Goal: Consume media (video, audio): Browse casually

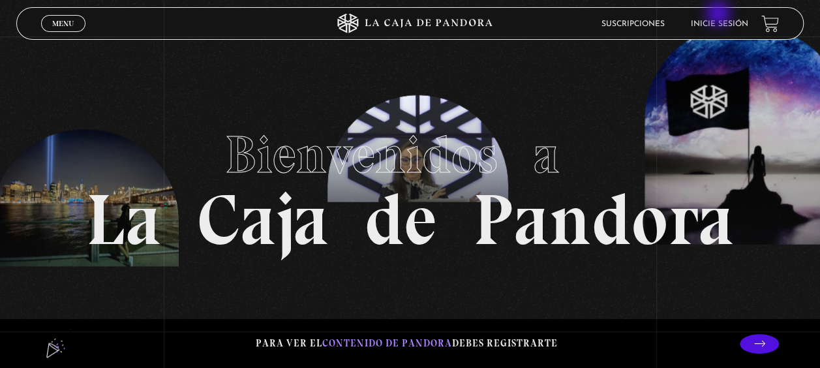
click at [720, 14] on li "Inicie sesión" at bounding box center [719, 24] width 57 height 20
click at [720, 23] on link "Inicie sesión" at bounding box center [719, 24] width 57 height 8
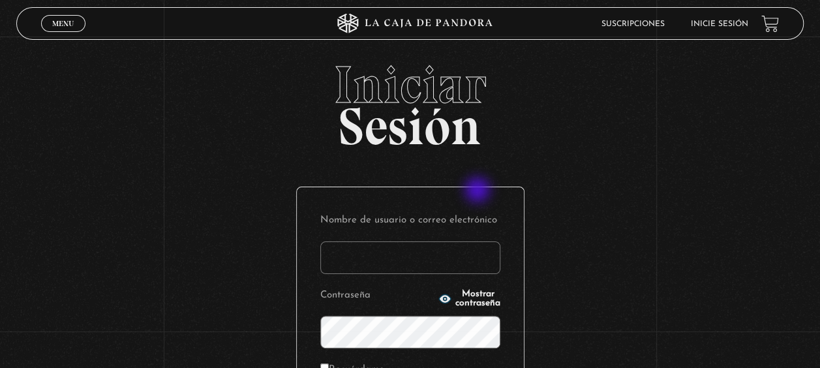
scroll to position [195, 0]
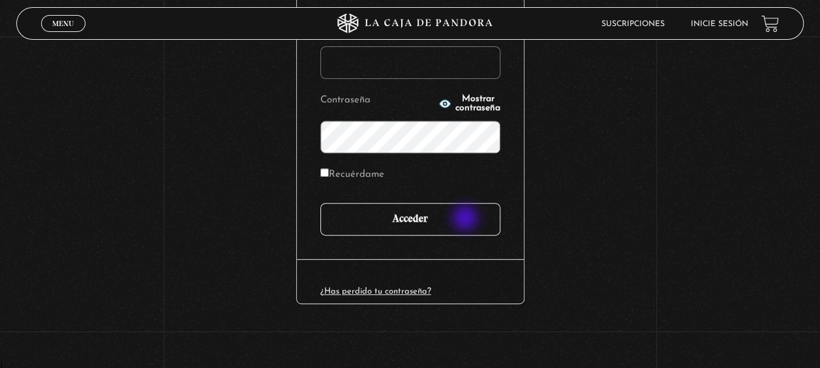
type input "noeliatenorio11@gmail.com"
click at [466, 219] on input "Acceder" at bounding box center [410, 219] width 180 height 33
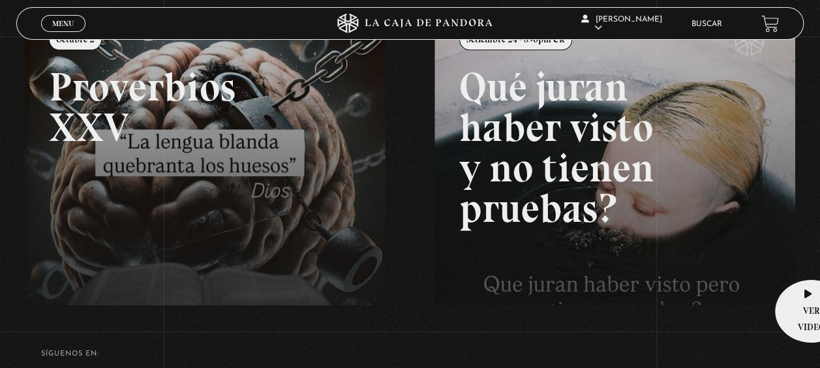
scroll to position [188, 0]
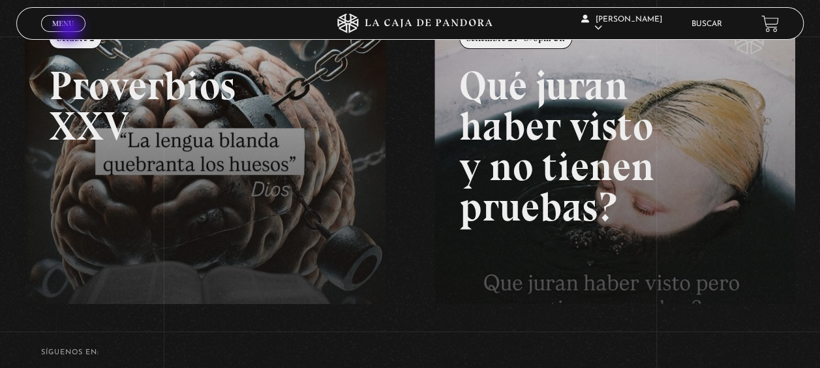
click at [70, 31] on span "Cerrar" at bounding box center [63, 35] width 31 height 9
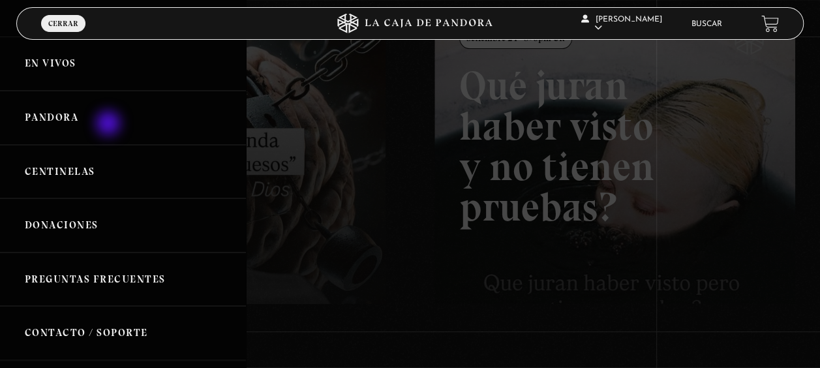
click at [110, 121] on link "Pandora" at bounding box center [123, 118] width 246 height 54
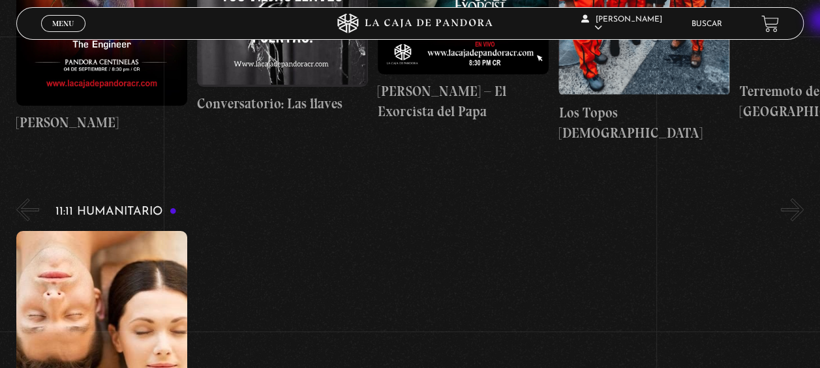
scroll to position [4409, 0]
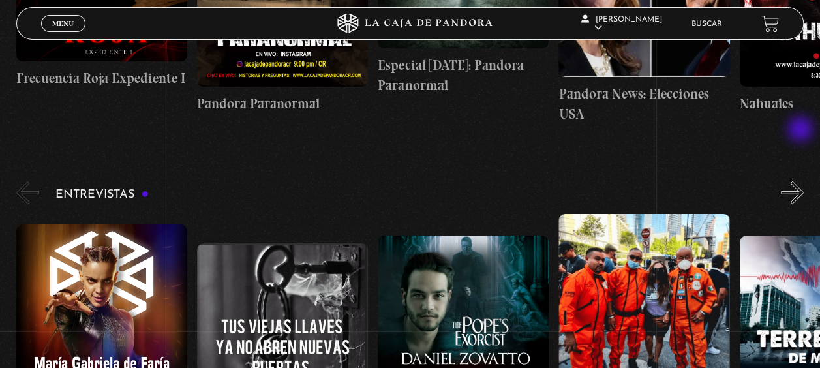
click at [802, 181] on button "»" at bounding box center [792, 192] width 23 height 23
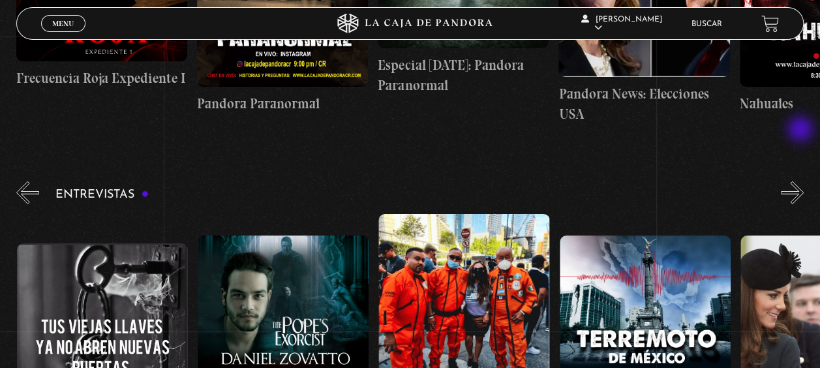
scroll to position [0, 181]
click at [802, 181] on button "»" at bounding box center [792, 192] width 23 height 23
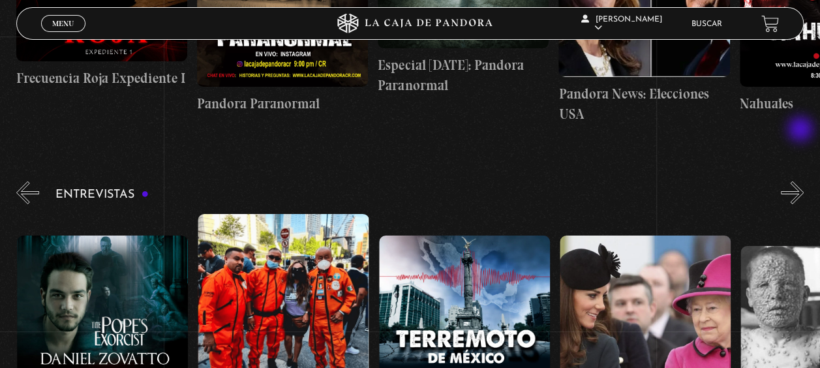
click at [802, 181] on button "»" at bounding box center [792, 192] width 23 height 23
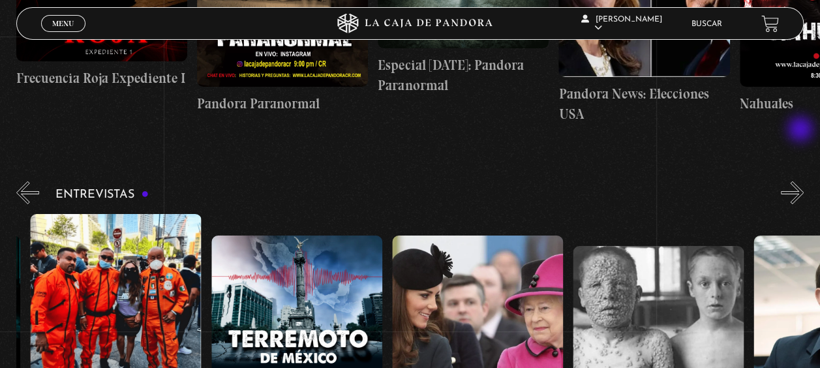
click at [802, 181] on button "»" at bounding box center [792, 192] width 23 height 23
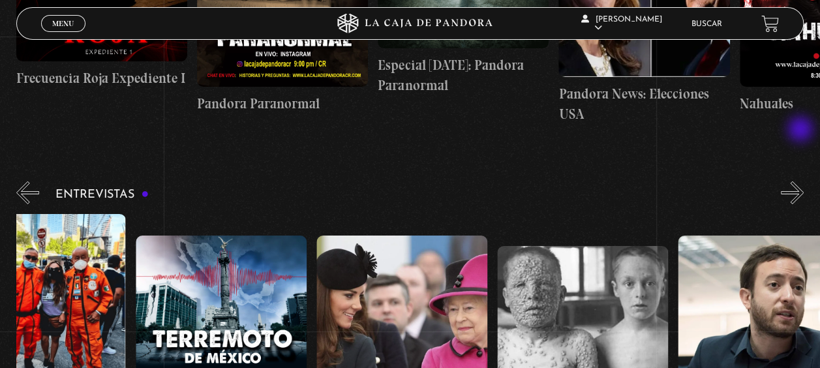
scroll to position [0, 633]
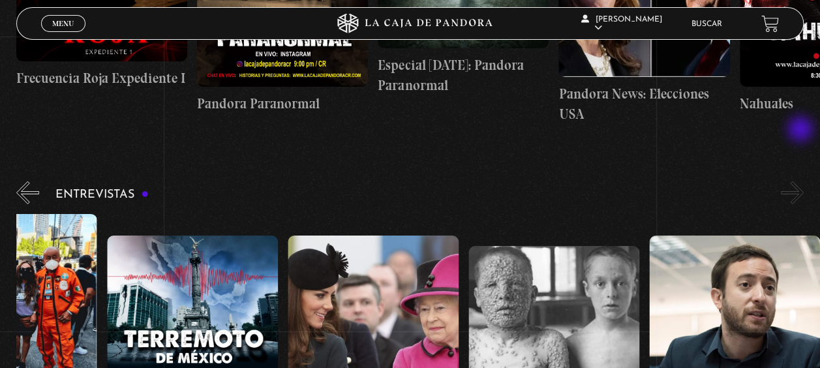
click at [802, 181] on button "»" at bounding box center [792, 192] width 23 height 23
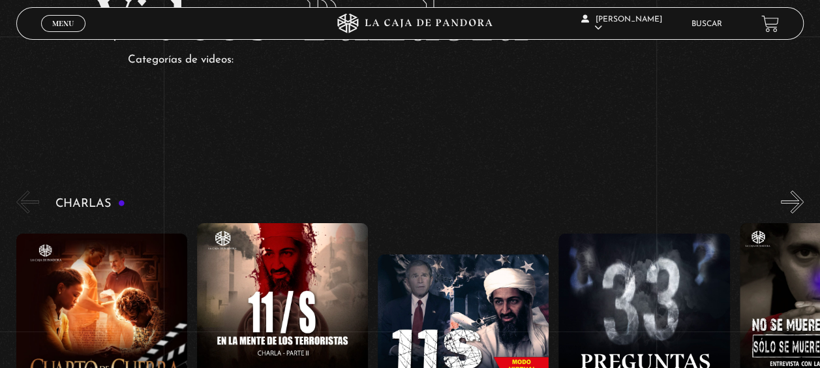
scroll to position [0, 0]
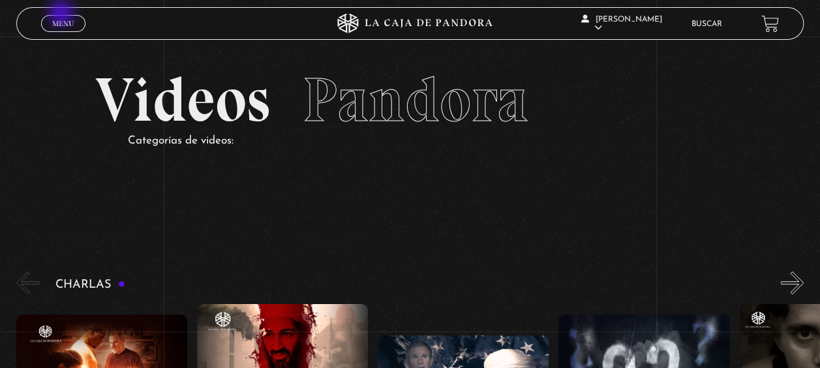
drag, startPoint x: 63, startPoint y: 14, endPoint x: 65, endPoint y: 22, distance: 8.1
click at [63, 18] on div "Menu Cerrar" at bounding box center [164, 23] width 246 height 31
click at [65, 22] on span "Menu" at bounding box center [63, 24] width 22 height 8
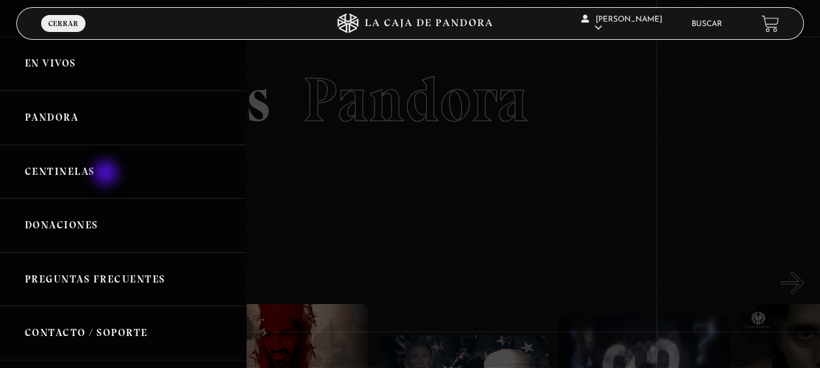
click at [107, 175] on link "Centinelas" at bounding box center [123, 172] width 246 height 54
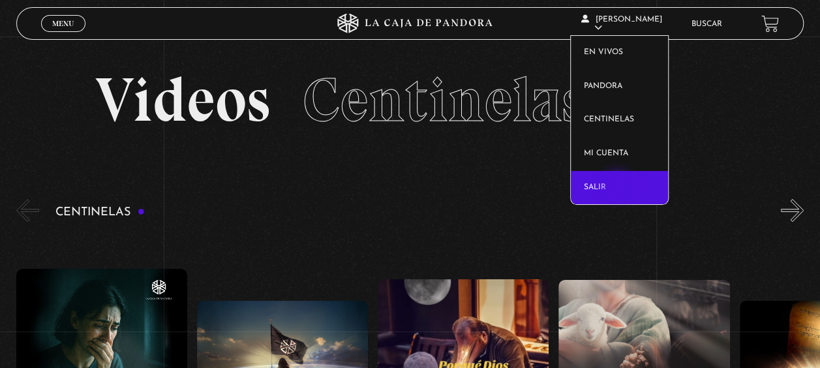
click at [618, 190] on link "Salir" at bounding box center [619, 188] width 97 height 34
